Goal: Transaction & Acquisition: Purchase product/service

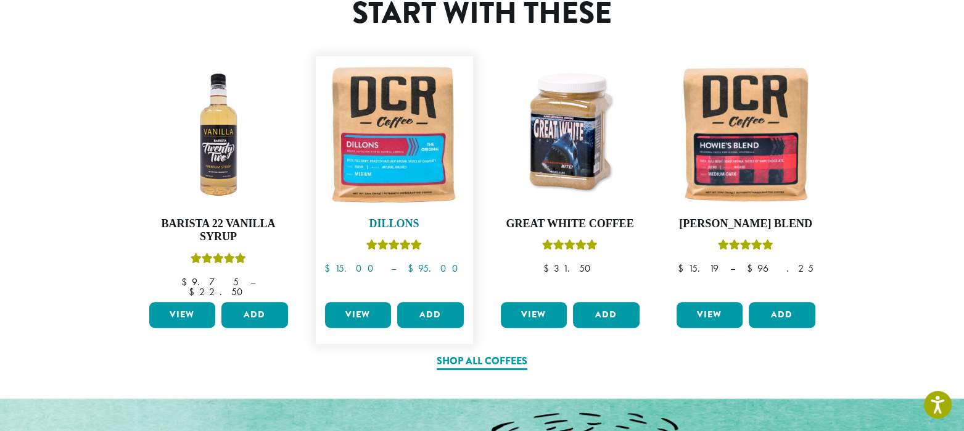
click at [375, 186] on img at bounding box center [394, 134] width 145 height 145
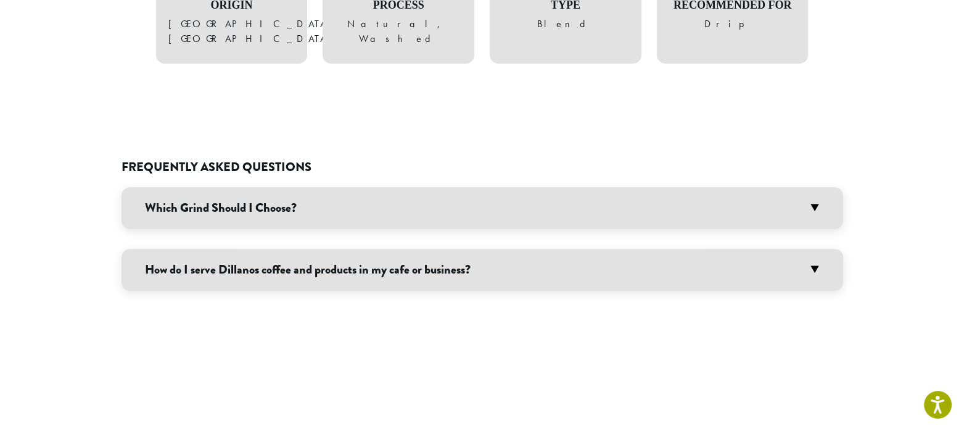
scroll to position [1049, 0]
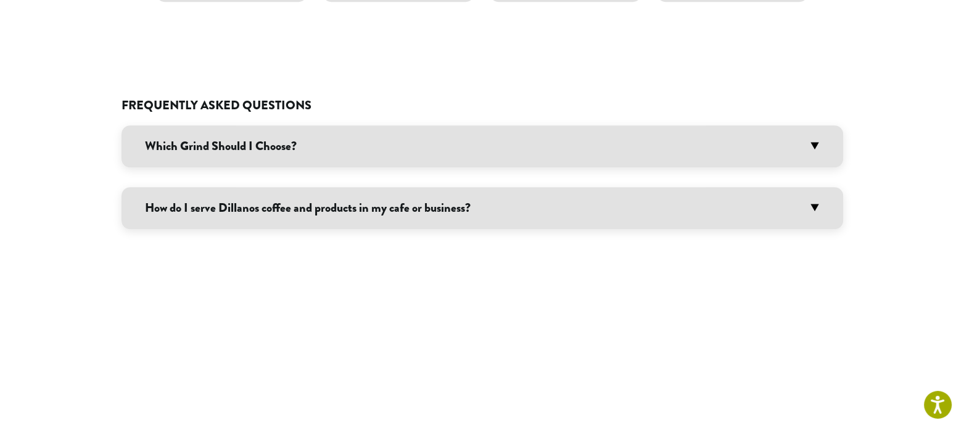
click at [176, 187] on h3 "How do I serve Dillanos coffee and products in my cafe or business?" at bounding box center [483, 208] width 722 height 42
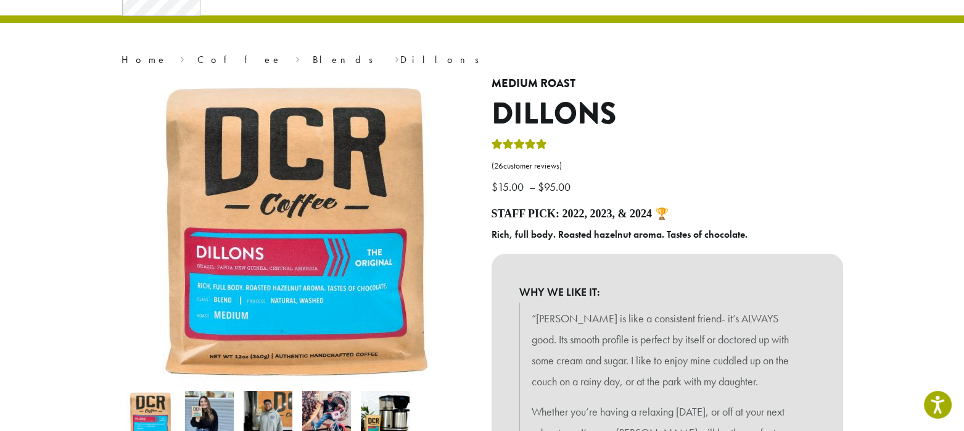
scroll to position [0, 0]
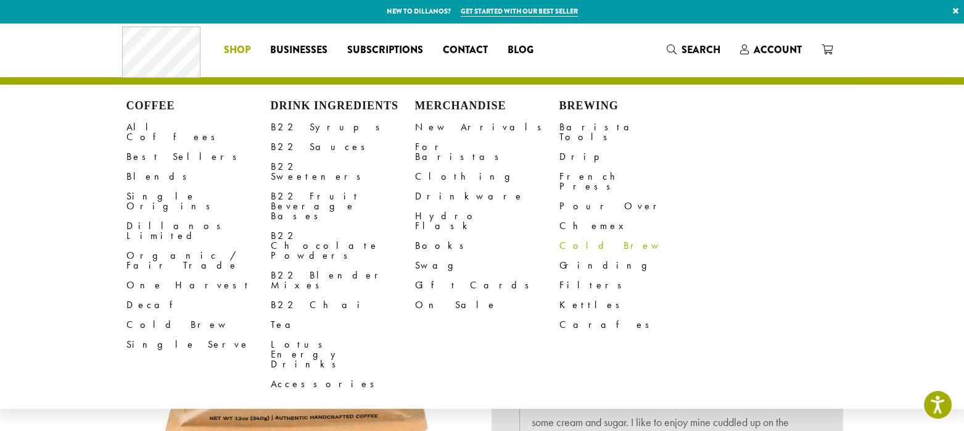
click at [581, 236] on link "Cold Brew" at bounding box center [632, 246] width 144 height 20
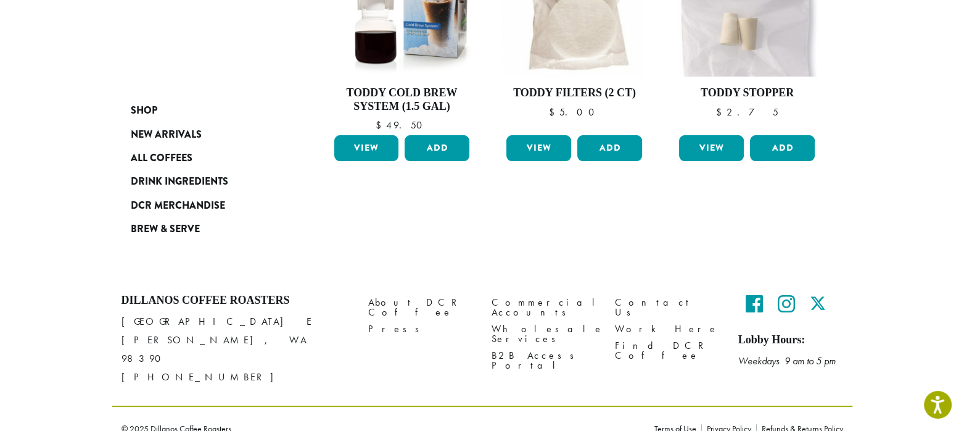
scroll to position [281, 0]
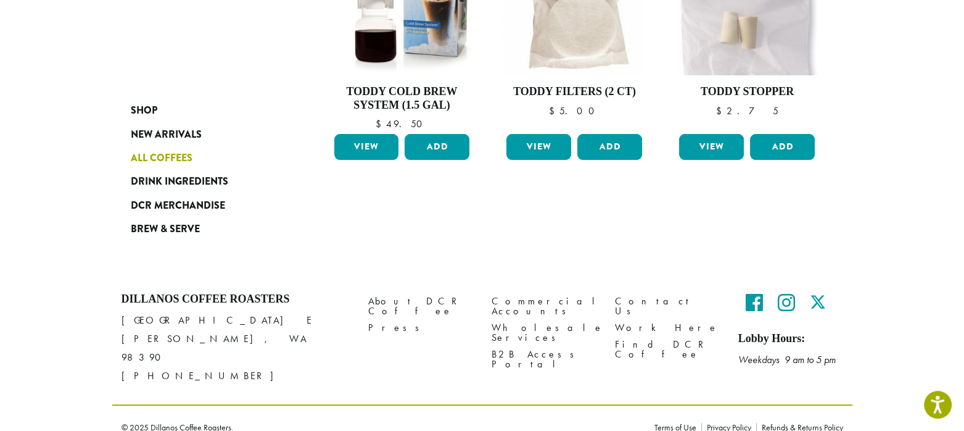
click at [165, 152] on span "All Coffees" at bounding box center [162, 158] width 62 height 15
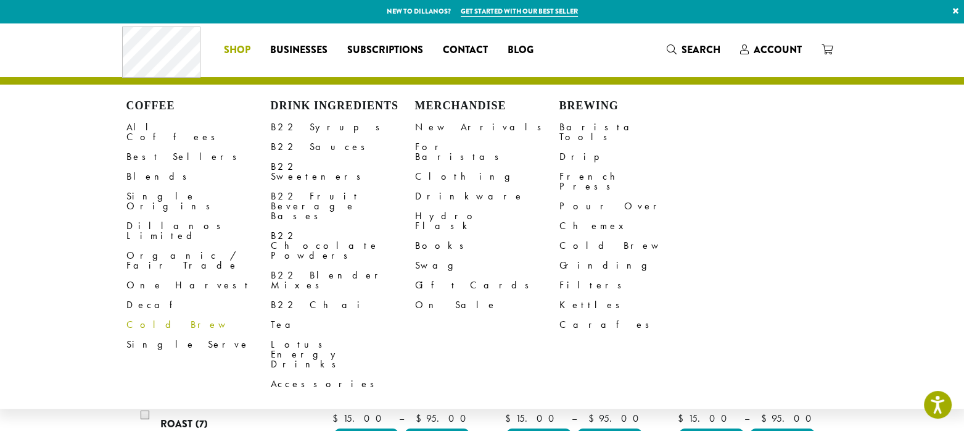
click at [163, 315] on link "Cold Brew" at bounding box center [198, 325] width 144 height 20
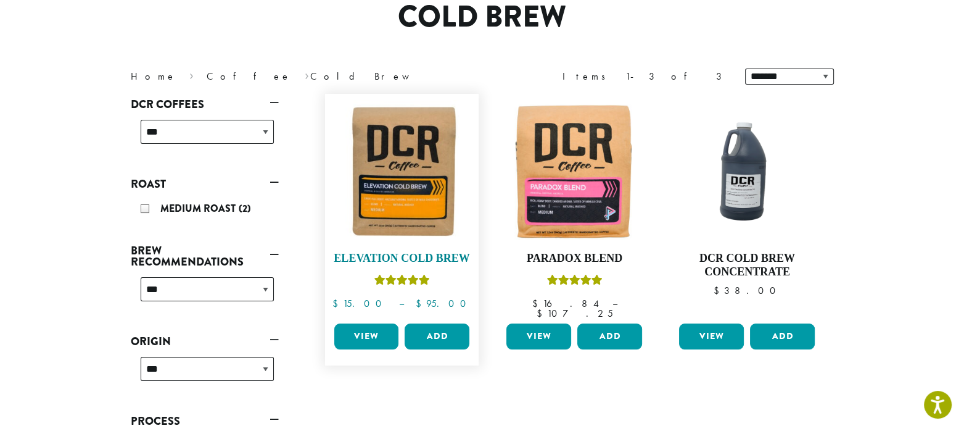
scroll to position [123, 0]
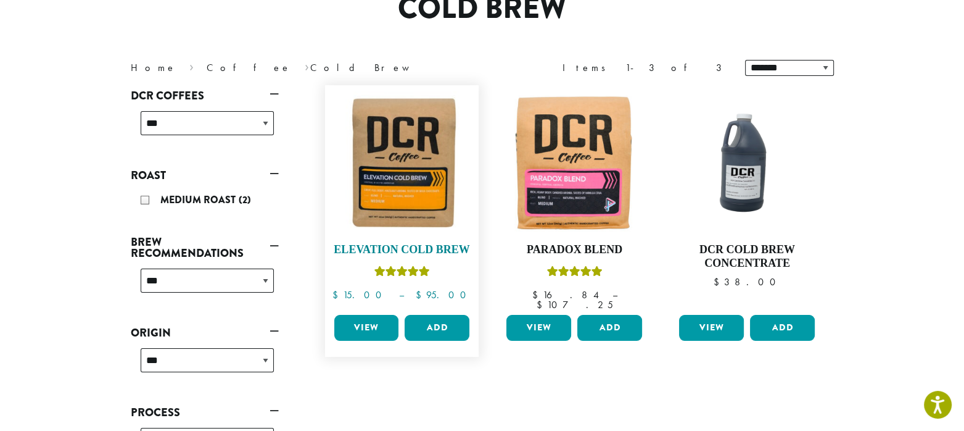
click at [415, 196] on img at bounding box center [402, 162] width 142 height 142
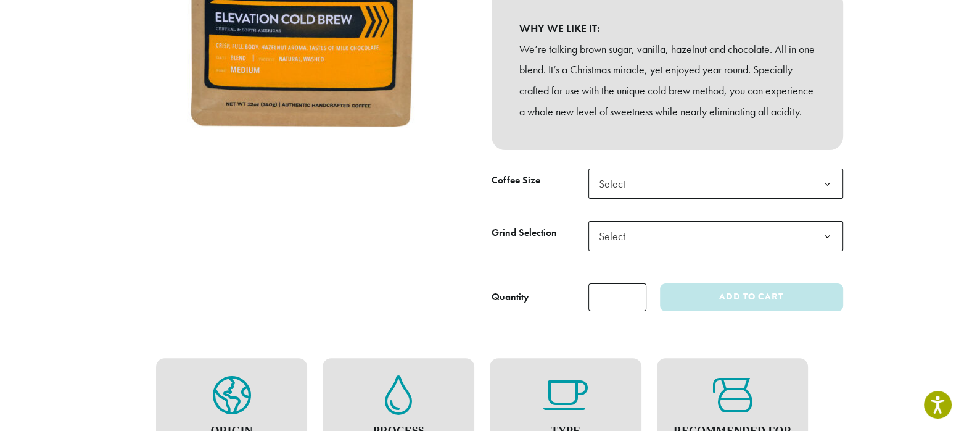
scroll to position [308, 0]
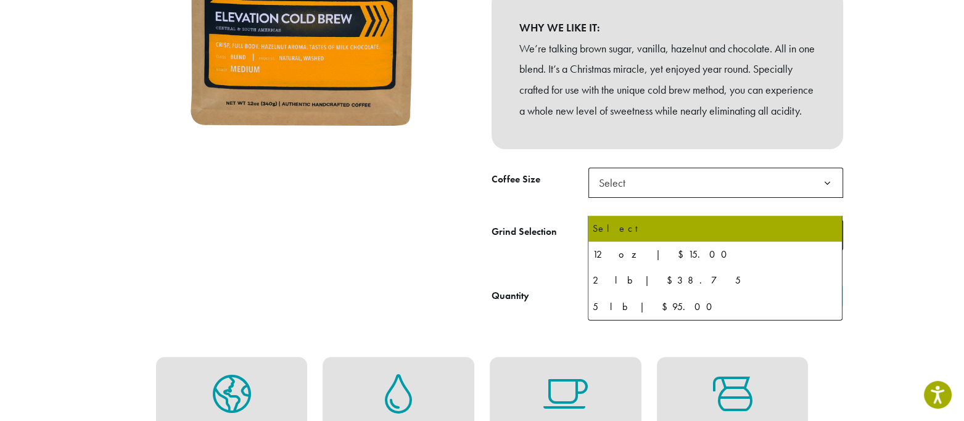
click at [646, 198] on span "Select" at bounding box center [716, 183] width 255 height 30
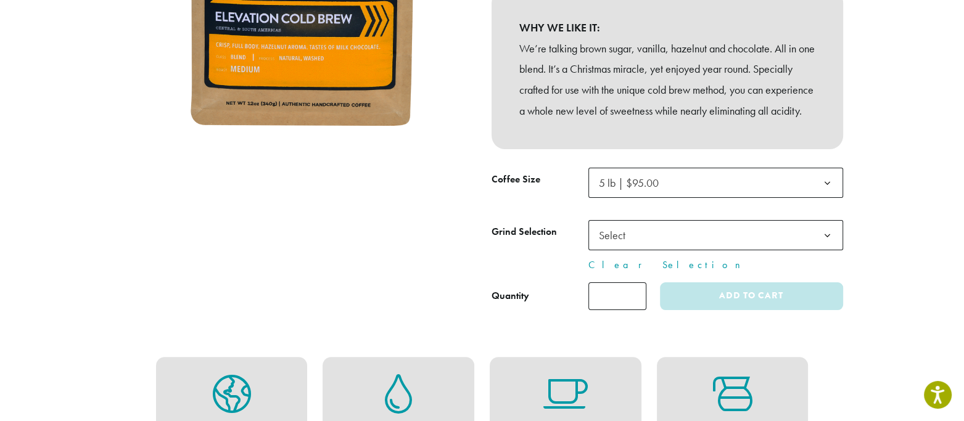
click at [684, 198] on span "5 lb | $95.00" at bounding box center [716, 183] width 255 height 30
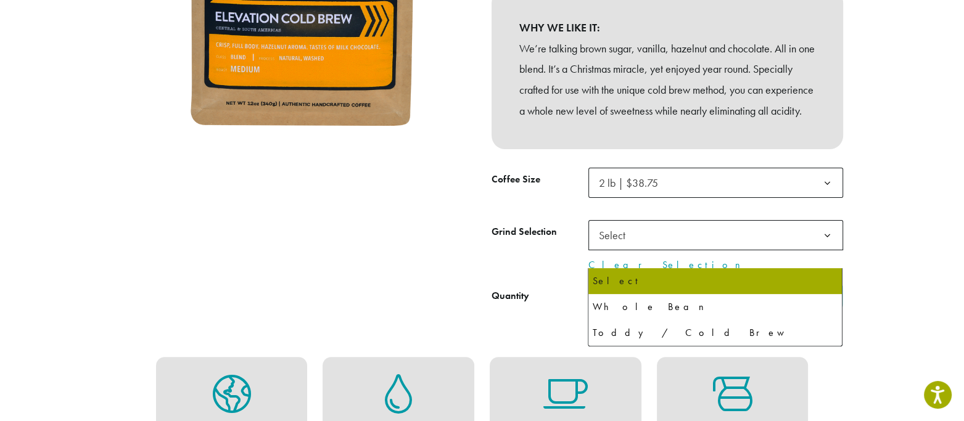
click at [605, 247] on span "Select" at bounding box center [616, 235] width 44 height 24
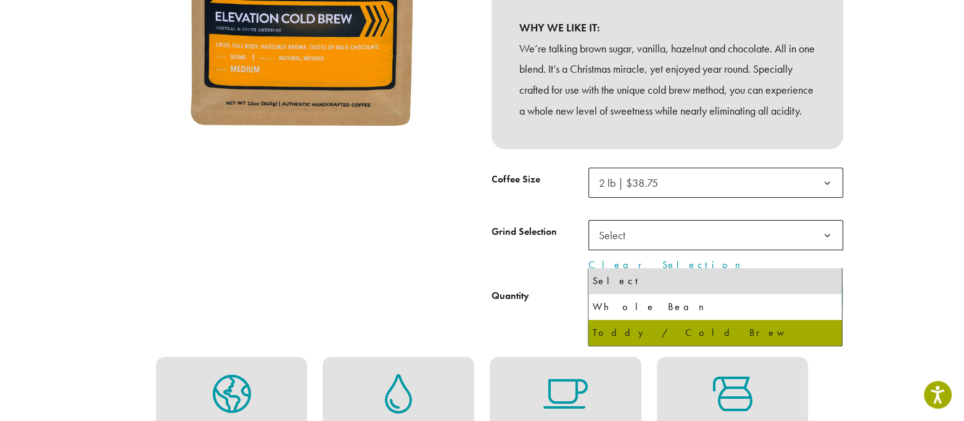
select select "**********"
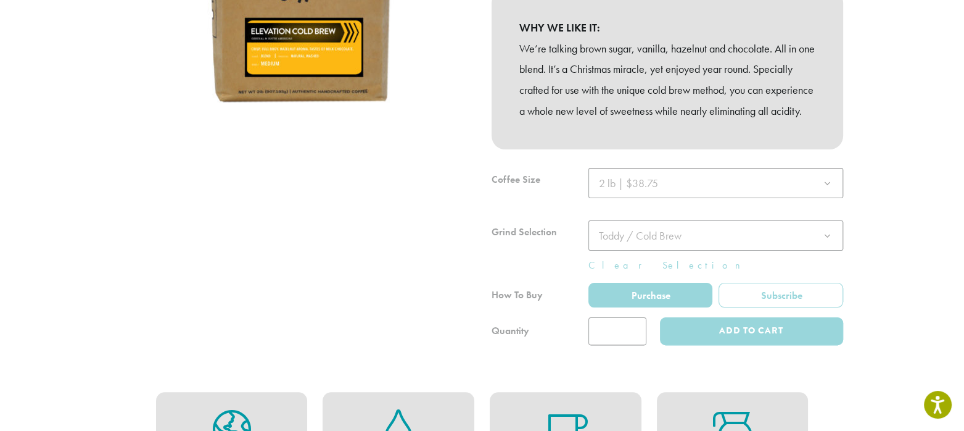
click at [427, 306] on div at bounding box center [297, 88] width 370 height 514
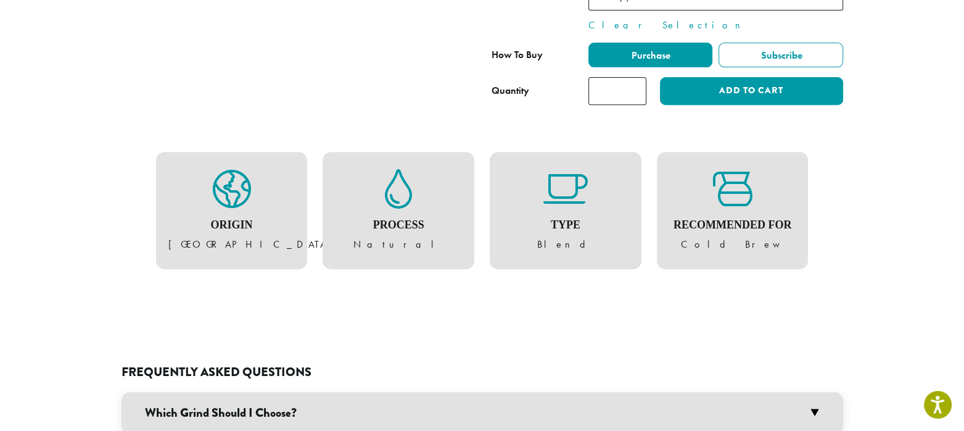
scroll to position [370, 0]
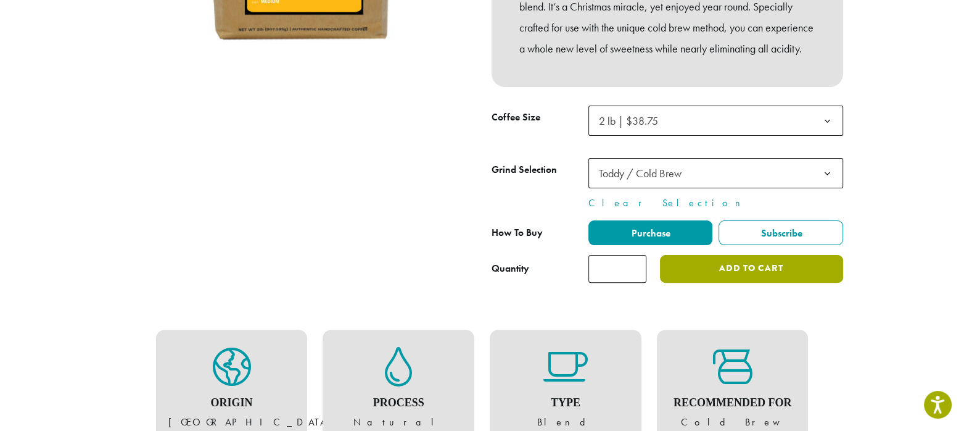
click at [710, 283] on button "Add to cart" at bounding box center [751, 269] width 183 height 28
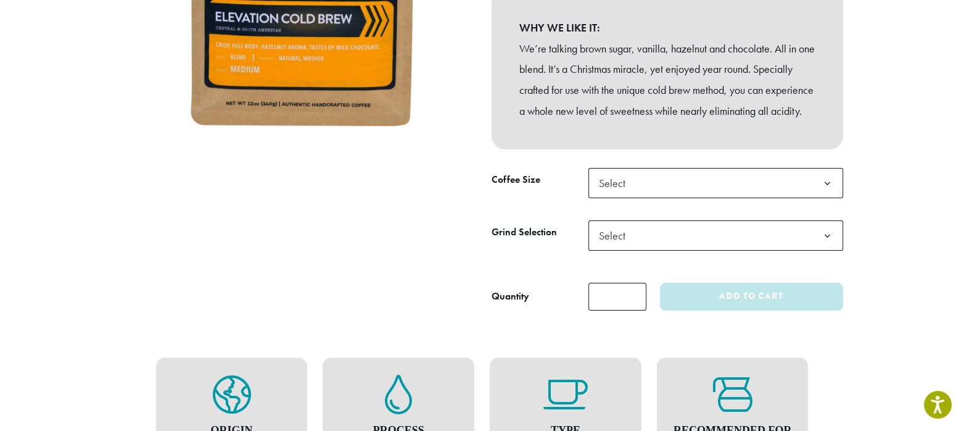
scroll to position [308, 0]
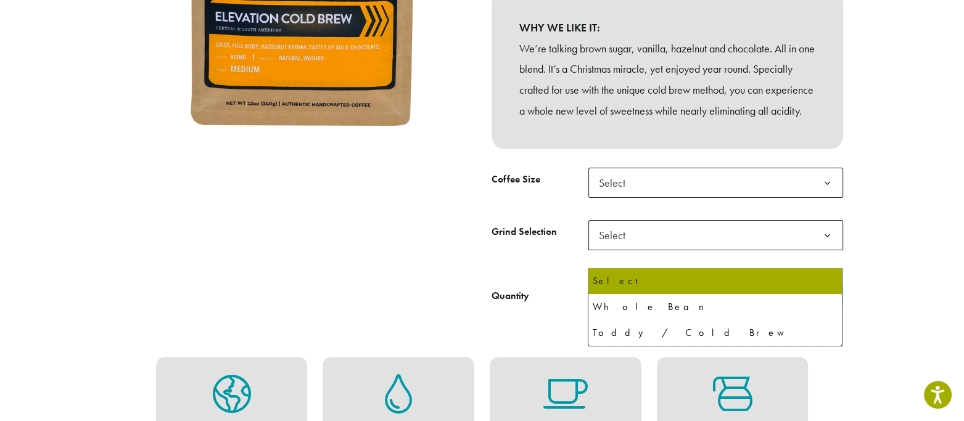
click at [628, 247] on span "Select" at bounding box center [616, 235] width 44 height 24
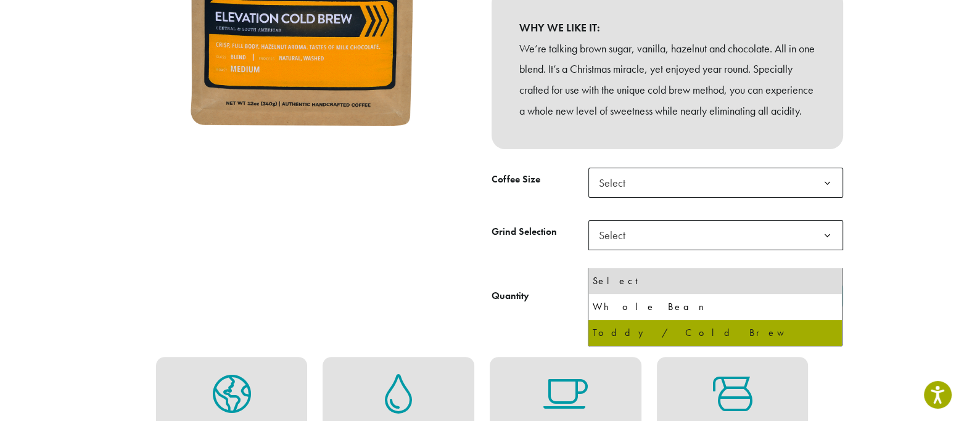
select select "**********"
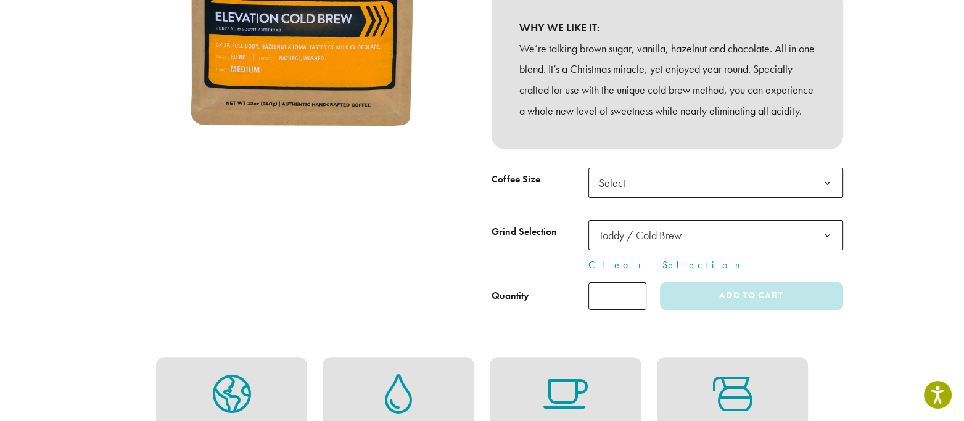
click at [621, 195] on span "Select" at bounding box center [616, 183] width 44 height 24
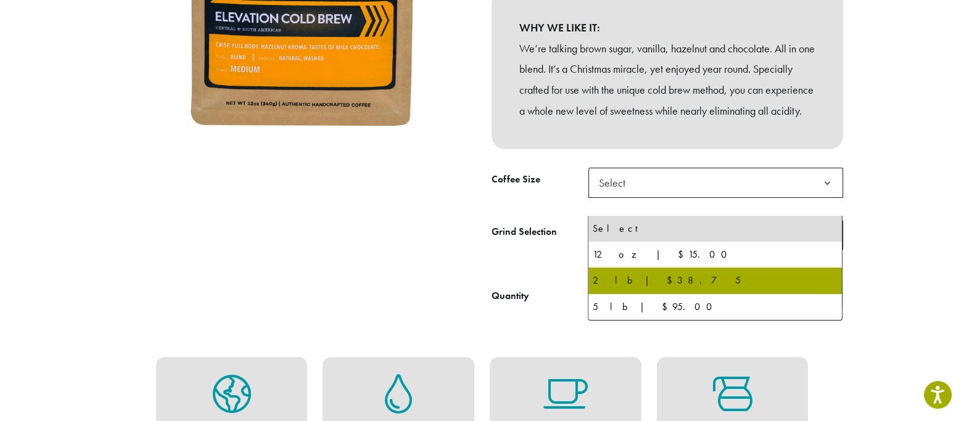
select select "**********"
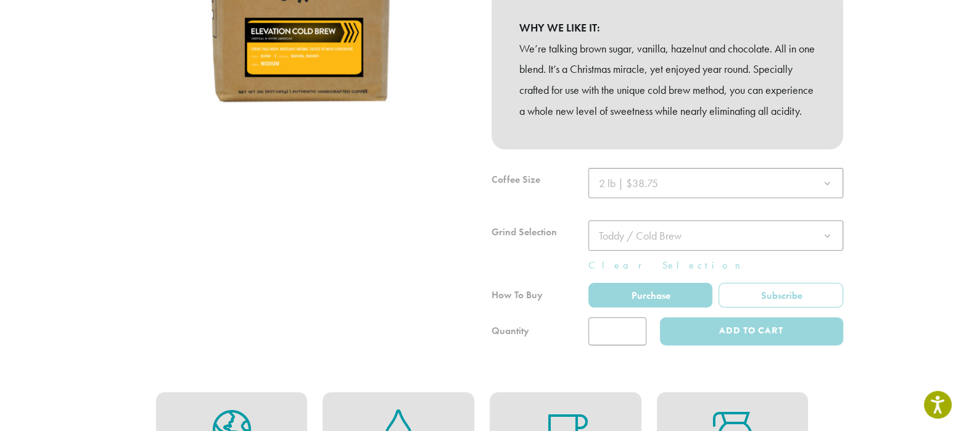
click at [379, 244] on div at bounding box center [297, 88] width 370 height 514
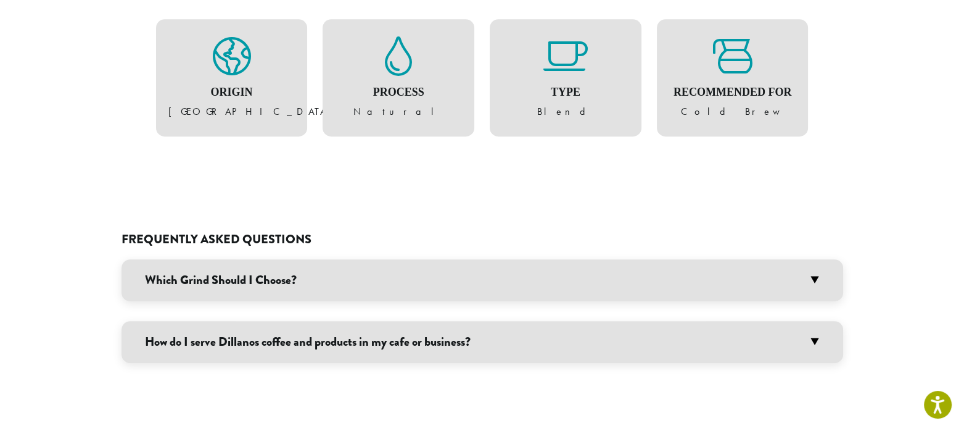
scroll to position [679, 0]
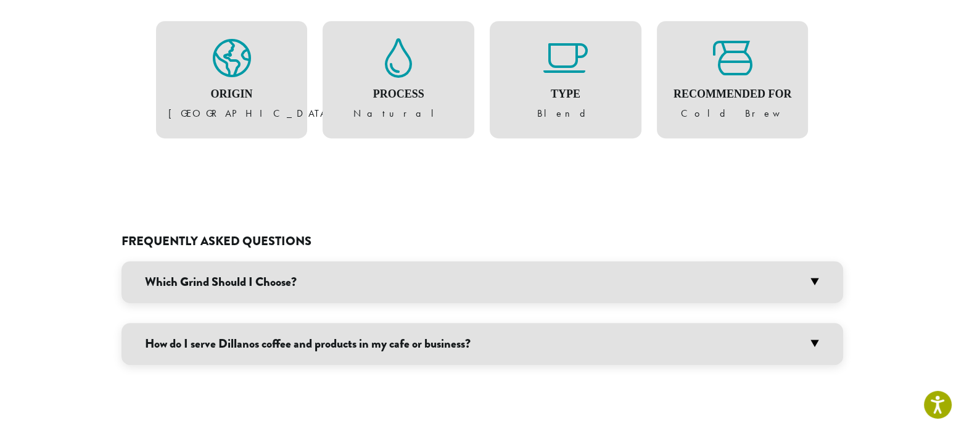
click at [247, 293] on h3 "Which Grind Should I Choose?" at bounding box center [483, 282] width 722 height 42
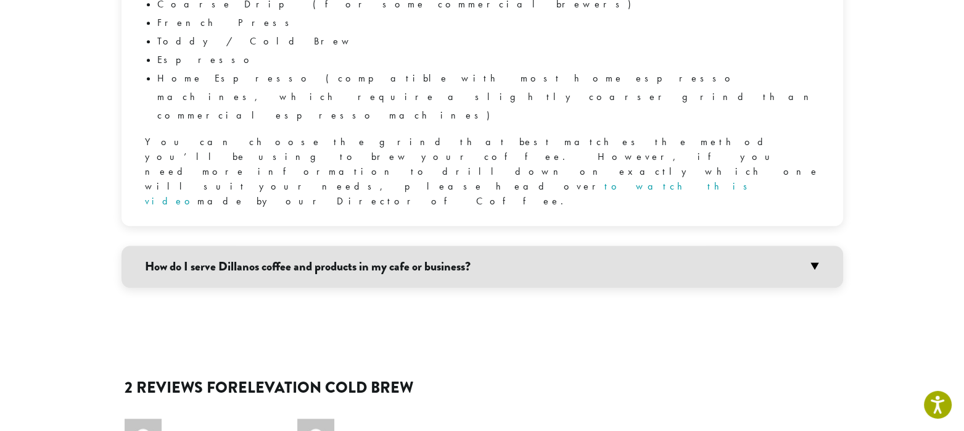
scroll to position [1111, 0]
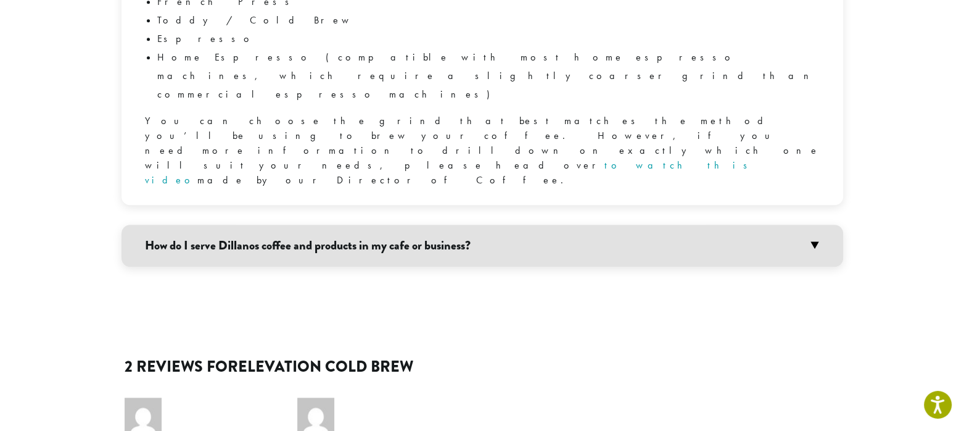
click at [384, 225] on h3 "How do I serve Dillanos coffee and products in my cafe or business?" at bounding box center [483, 246] width 722 height 42
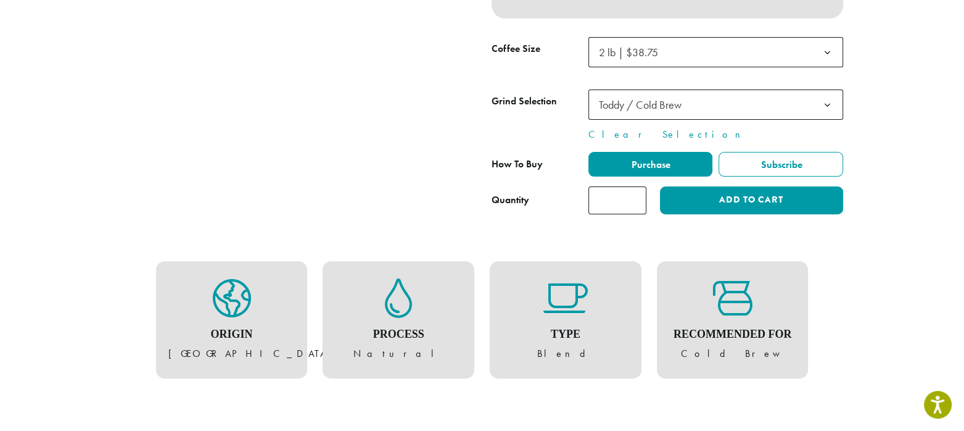
scroll to position [494, 0]
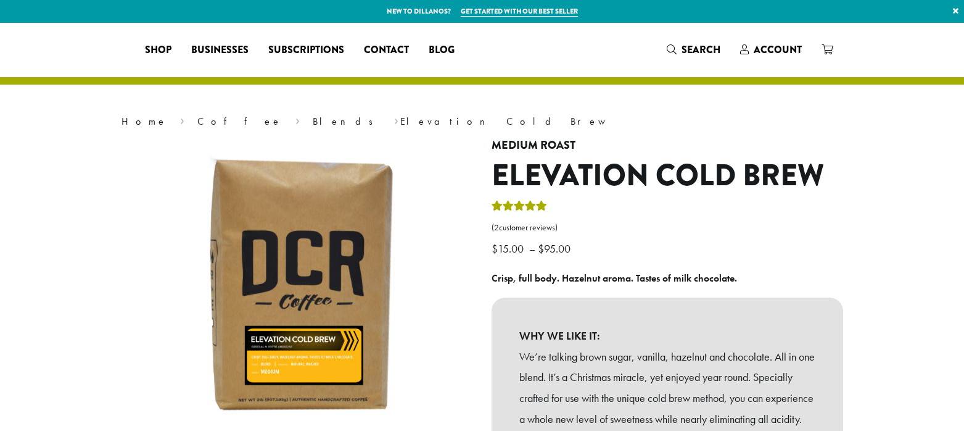
select select "**********"
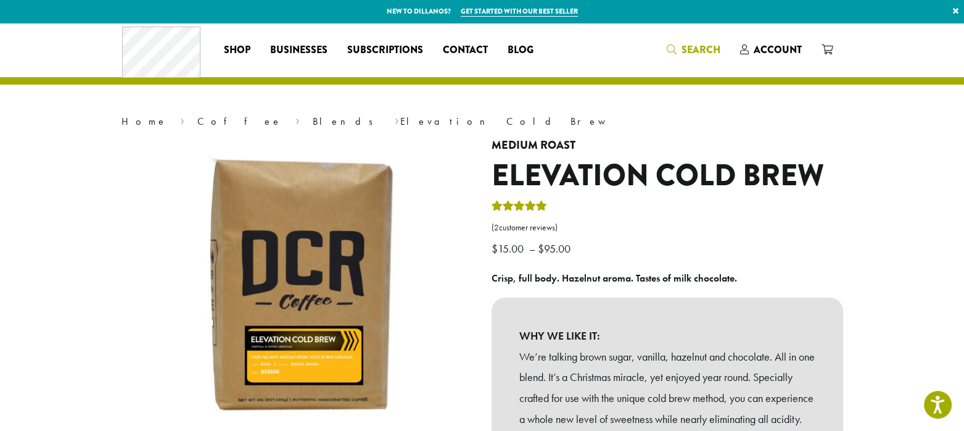
click at [678, 43] on span "Search" at bounding box center [693, 50] width 54 height 15
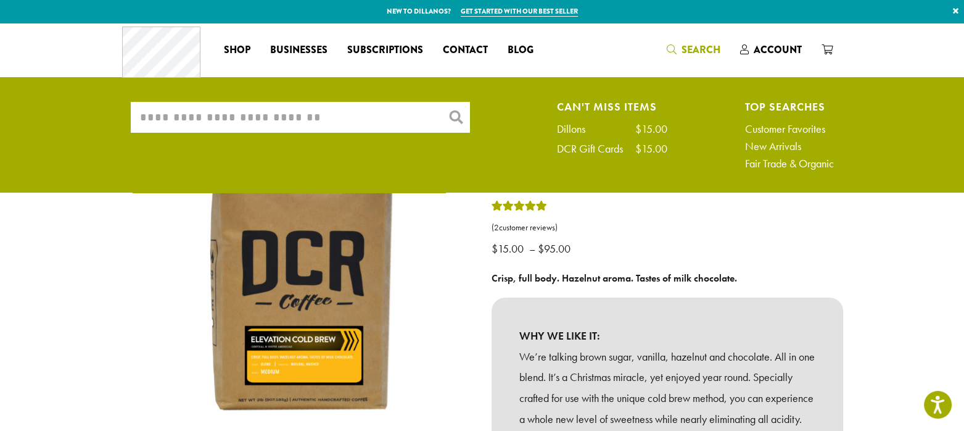
click at [362, 109] on input "What are you searching for?" at bounding box center [300, 117] width 339 height 31
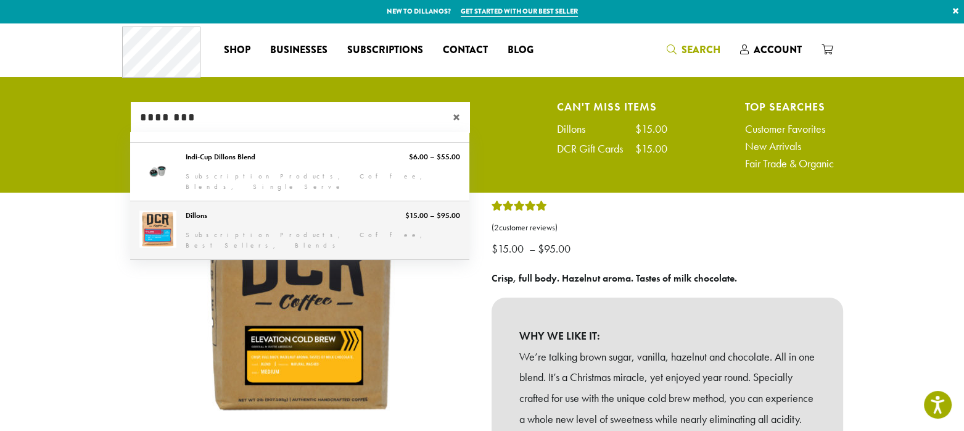
type input "********"
click at [286, 211] on link "Dillons" at bounding box center [299, 230] width 339 height 58
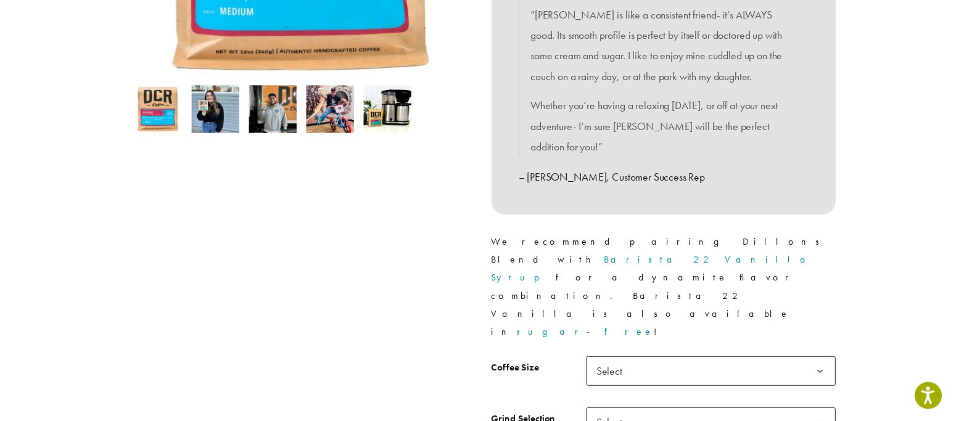
scroll to position [432, 0]
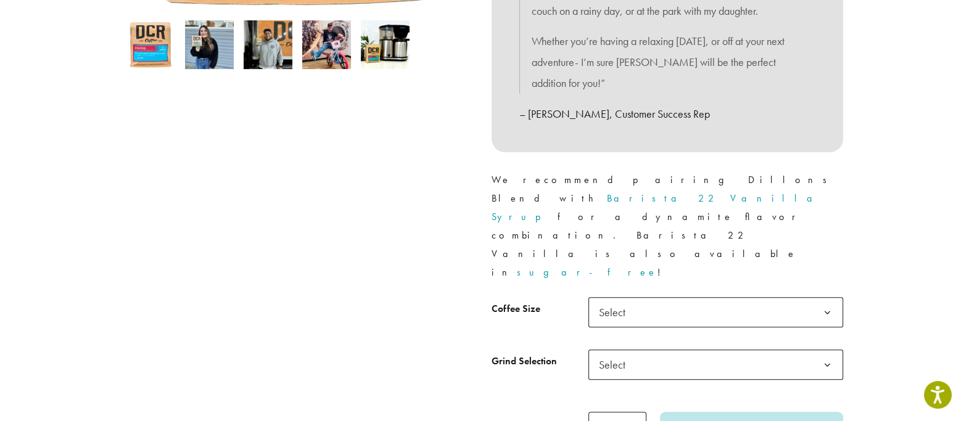
click at [608, 353] on span "Select" at bounding box center [616, 365] width 44 height 24
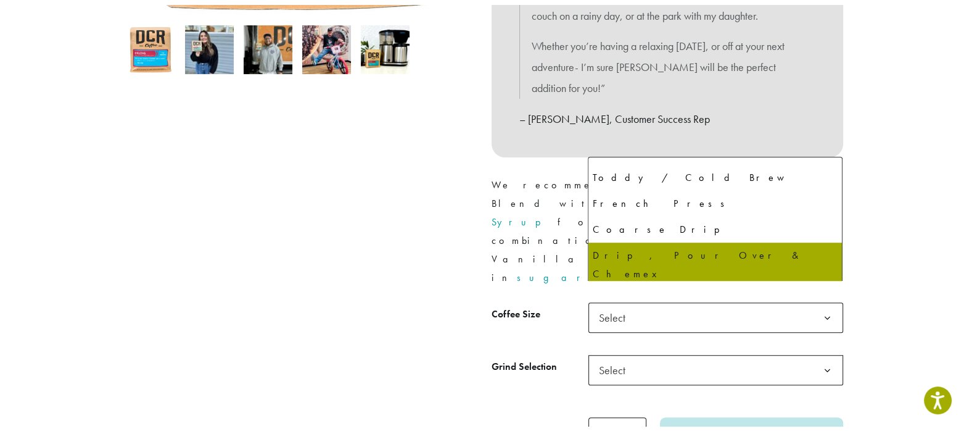
scroll to position [62, 0]
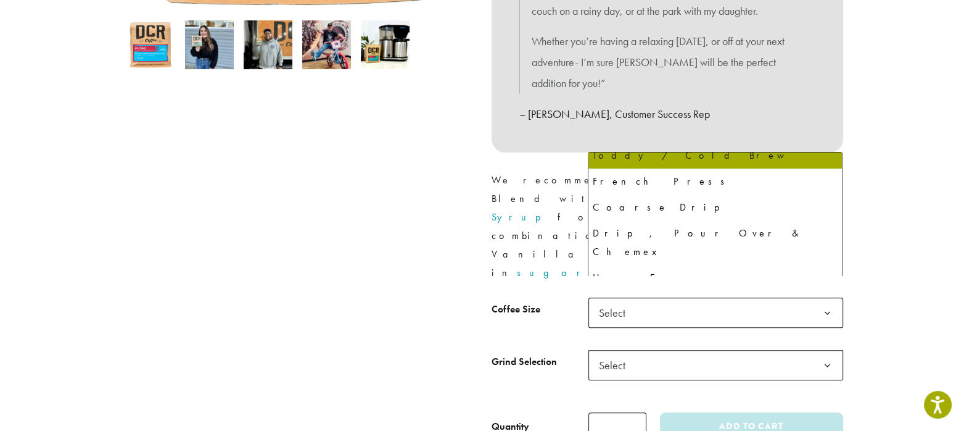
select select "**********"
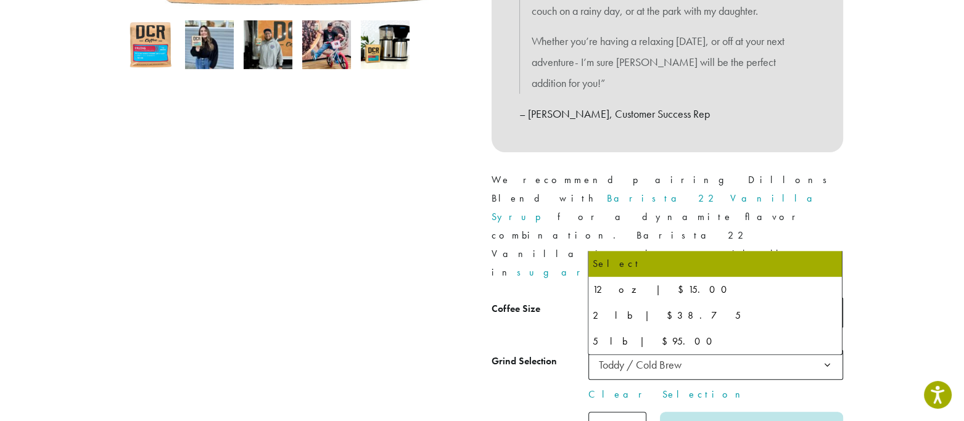
click at [626, 297] on span "Select" at bounding box center [716, 312] width 255 height 30
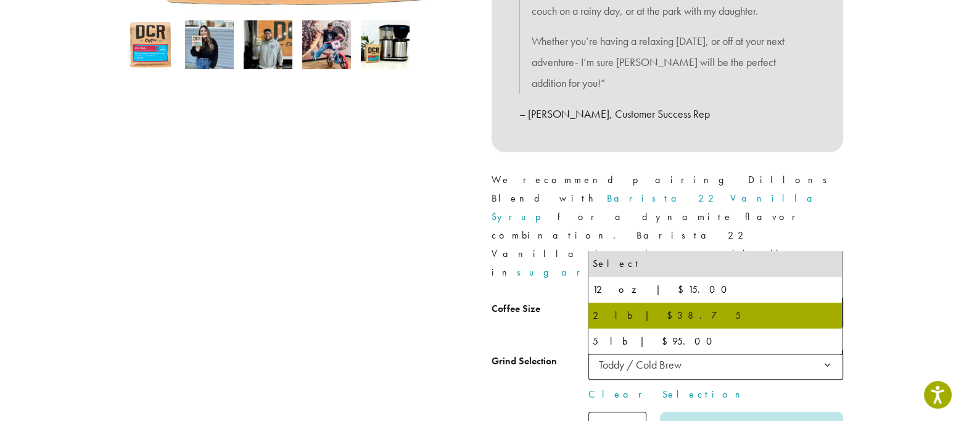
select select "**********"
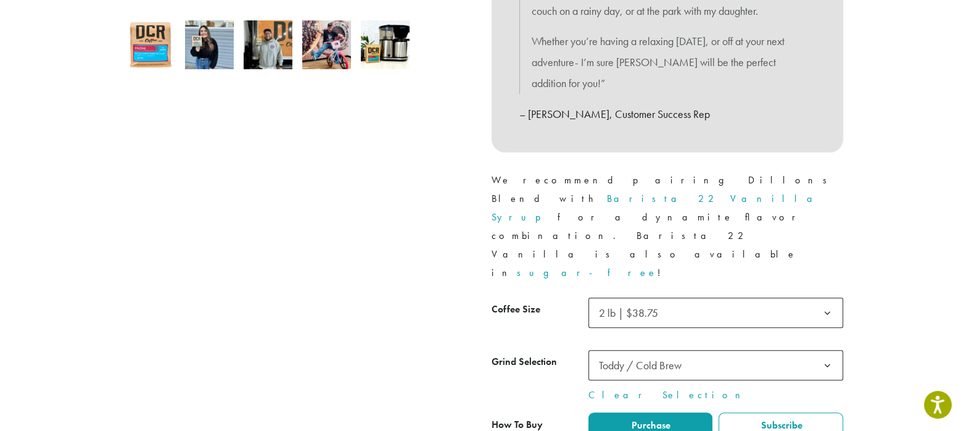
click at [343, 272] on div at bounding box center [297, 91] width 370 height 768
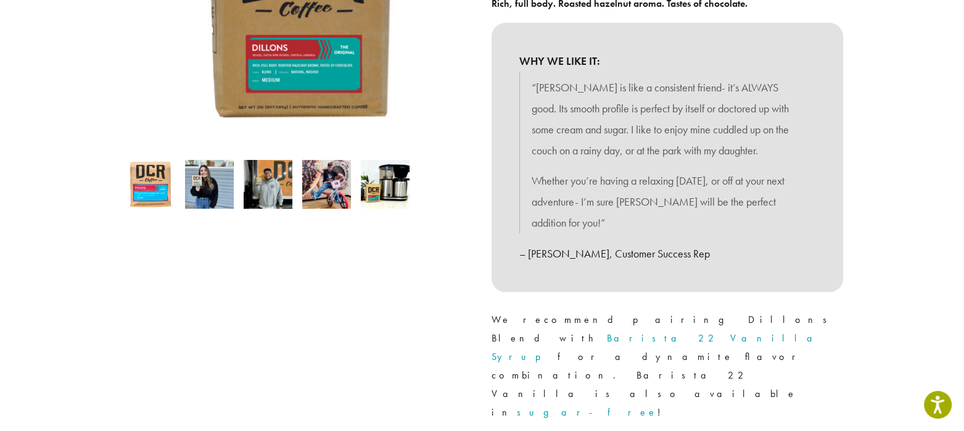
scroll to position [308, 0]
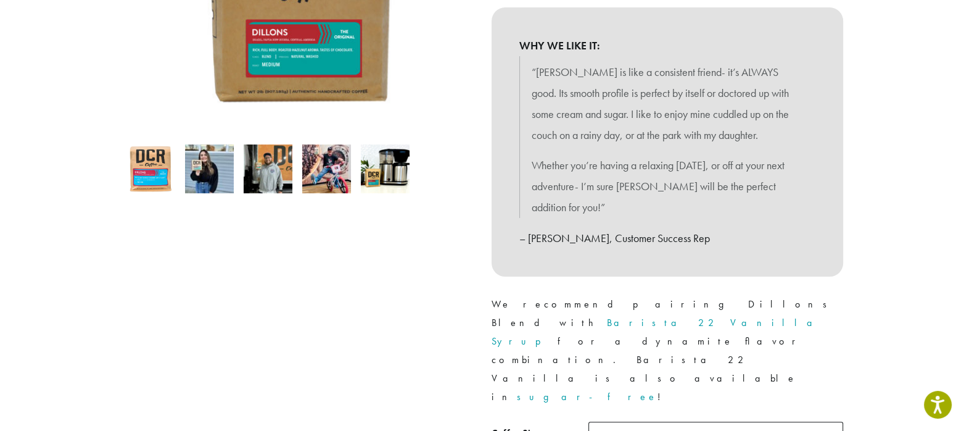
click at [198, 167] on img at bounding box center [209, 168] width 49 height 49
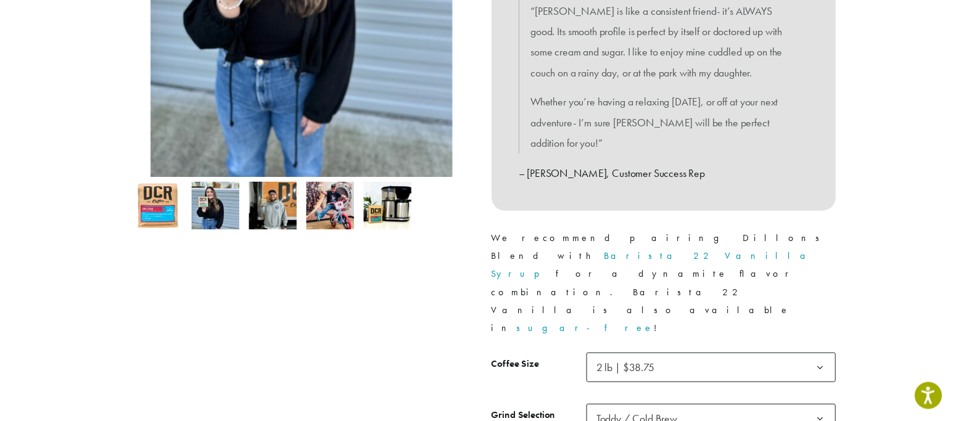
scroll to position [370, 0]
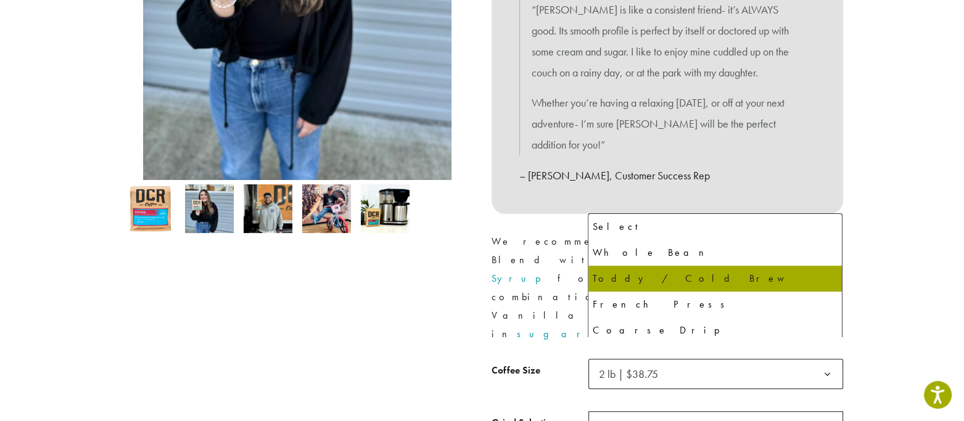
click at [699, 412] on span "Toddy / Cold Brew" at bounding box center [716, 427] width 255 height 30
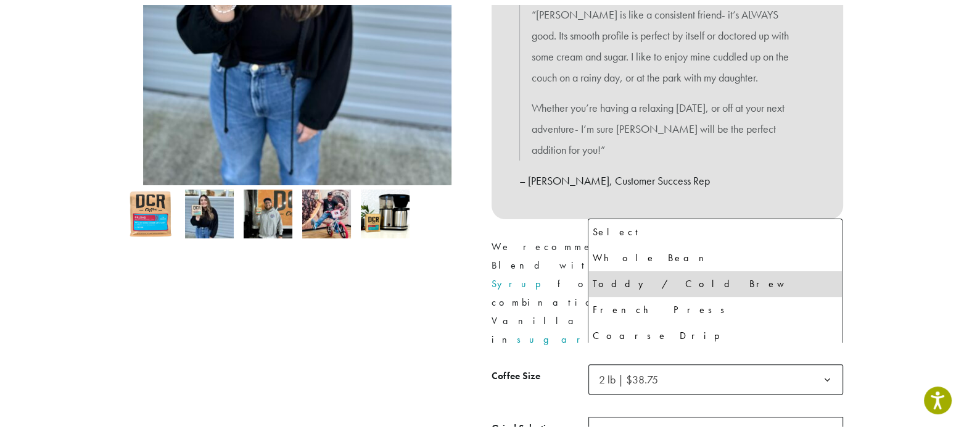
scroll to position [0, 0]
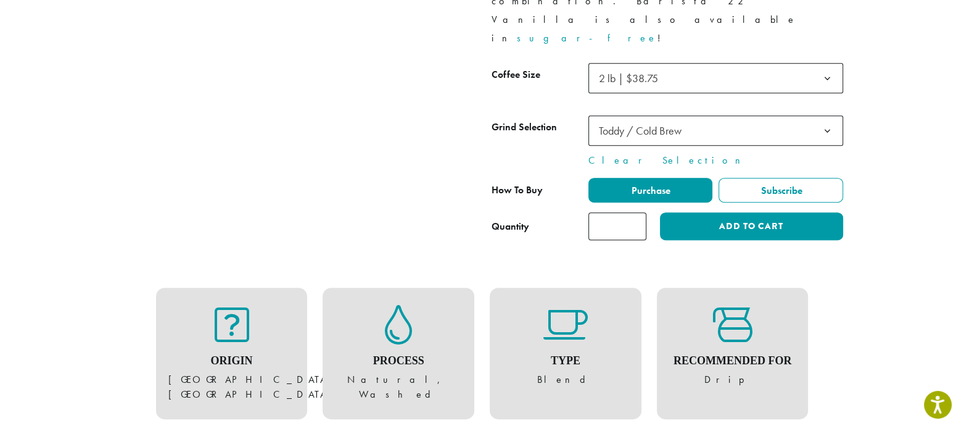
scroll to position [679, 0]
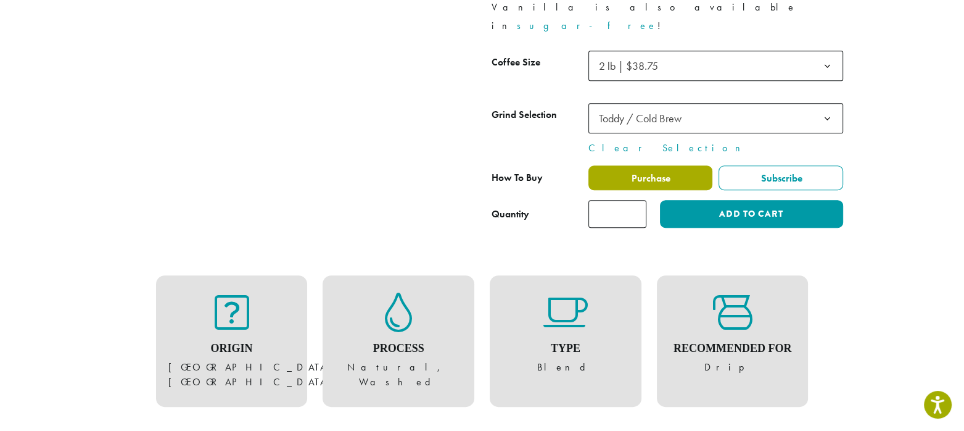
click at [665, 172] on span "Purchase" at bounding box center [650, 178] width 41 height 13
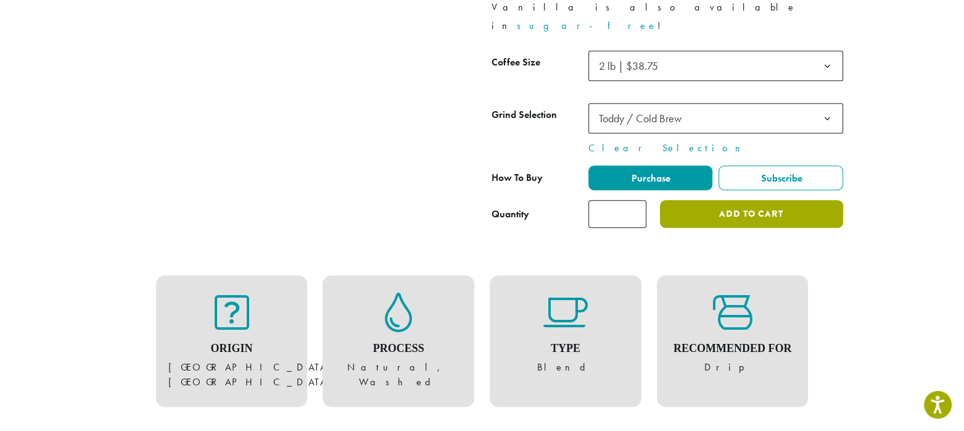
click at [728, 200] on button "Add to cart" at bounding box center [751, 214] width 183 height 28
